Goal: Task Accomplishment & Management: Manage account settings

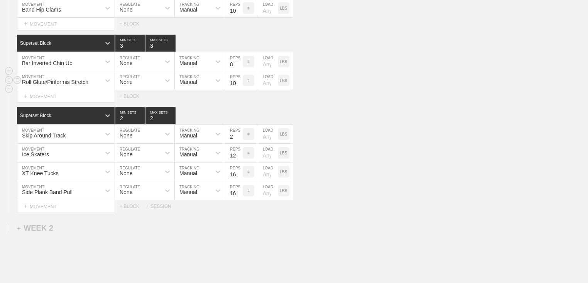
scroll to position [561, 0]
click at [391, 90] on div "Roll Glute/Piriformis Stretch MOVEMENT None REGULATE Manual TRACKING 10 REPS # …" at bounding box center [294, 80] width 588 height 19
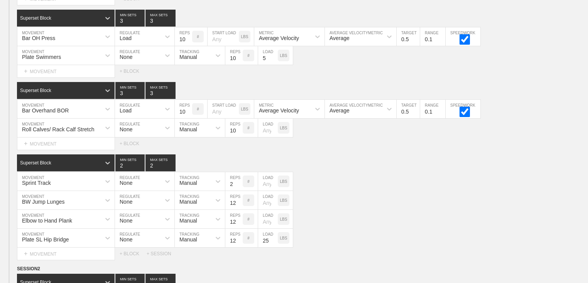
scroll to position [0, 0]
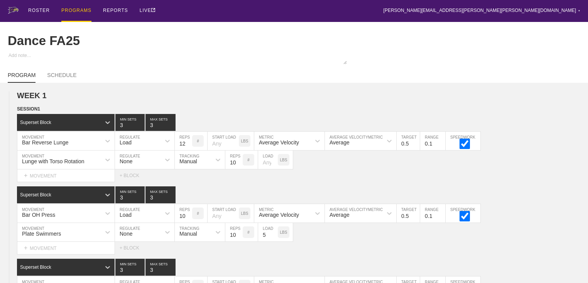
click at [81, 11] on div "PROGRAMS" at bounding box center [76, 11] width 30 height 22
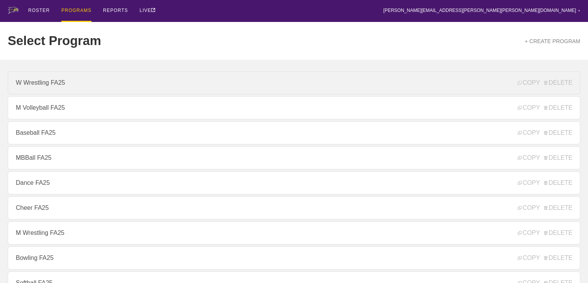
click at [88, 85] on link "W Wrestling FA25" at bounding box center [294, 82] width 572 height 23
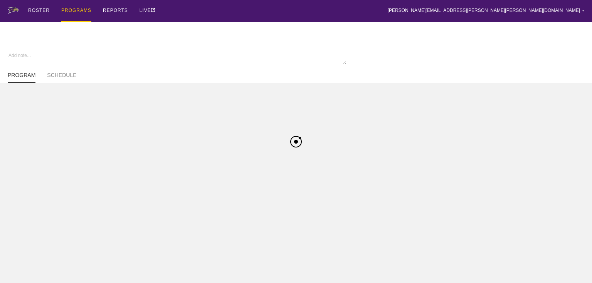
type textarea "x"
type input "W Wrestling FA25"
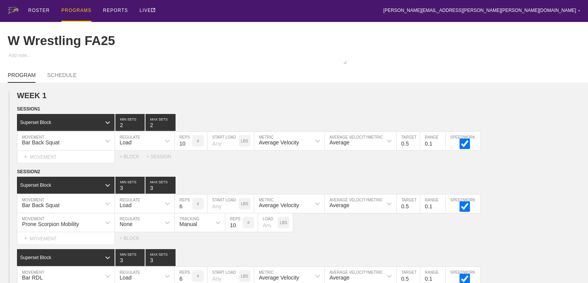
click at [240, 109] on div "WEEK 1 DUPLICATE DELETE SESSION 1 Superset Block 2 MIN SETS 2 MAX SETS DUPLICAT…" at bounding box center [294, 276] width 588 height 371
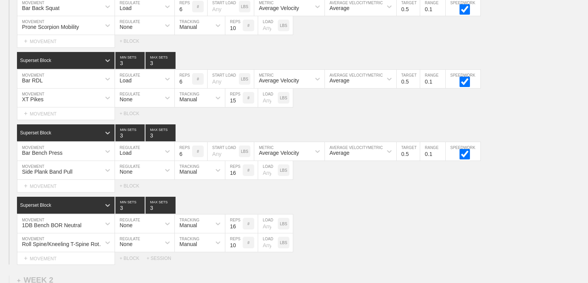
scroll to position [185, 0]
